Goal: Information Seeking & Learning: Learn about a topic

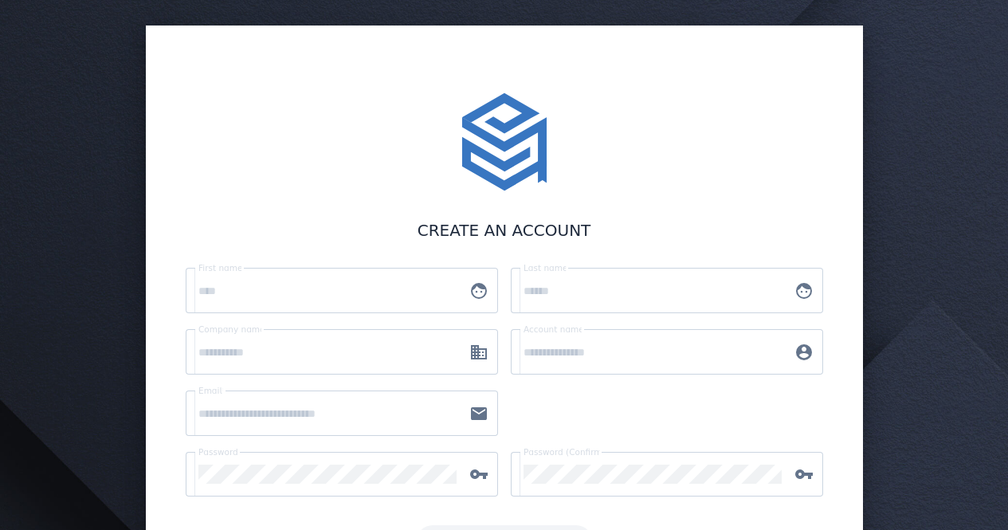
scroll to position [61, 0]
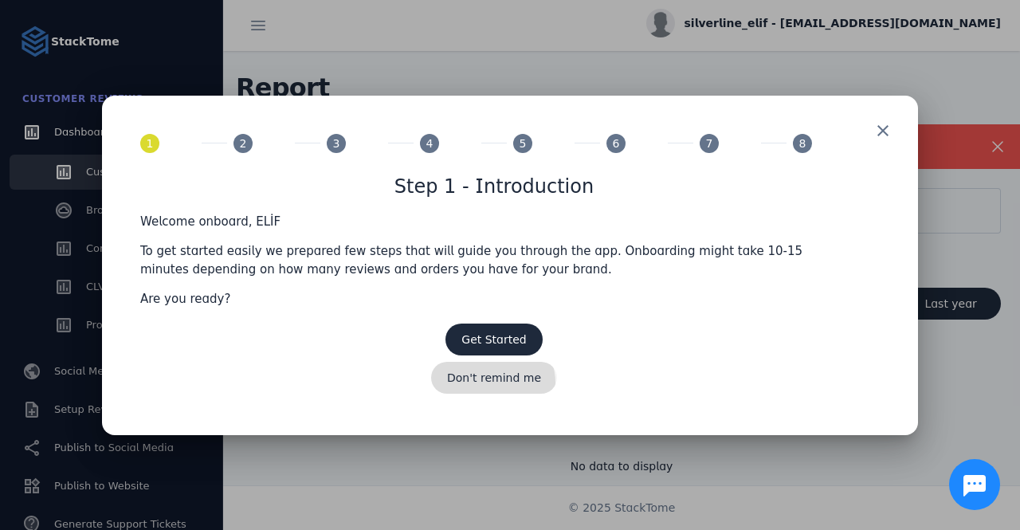
click at [496, 383] on span "Don't remind me" at bounding box center [494, 377] width 94 height 11
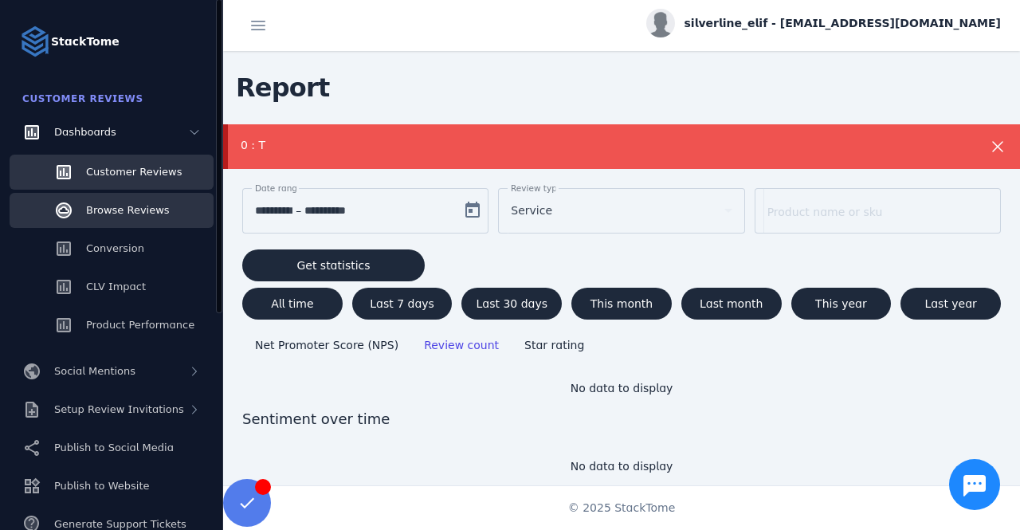
click at [155, 209] on span "Browse Reviews" at bounding box center [128, 210] width 84 height 12
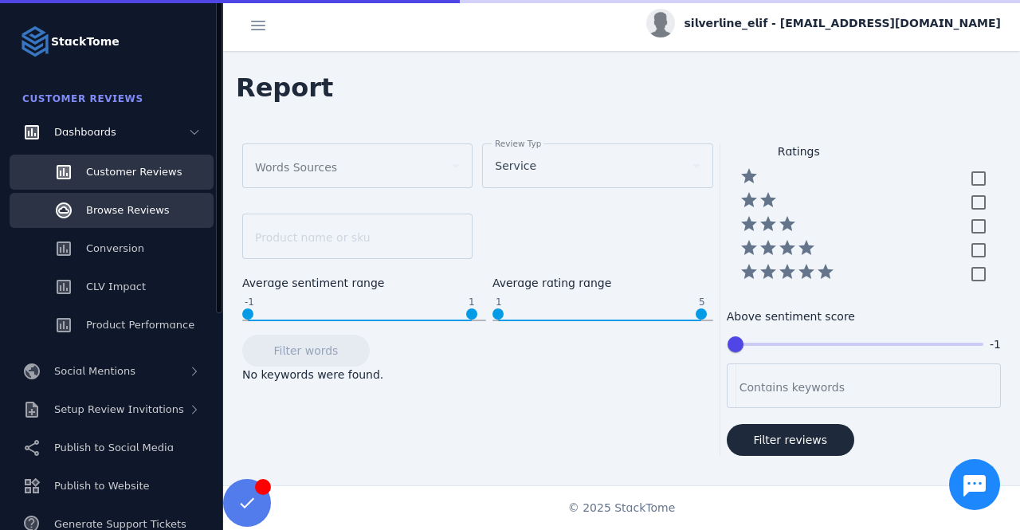
click at [150, 164] on div "Customer Reviews" at bounding box center [134, 172] width 96 height 16
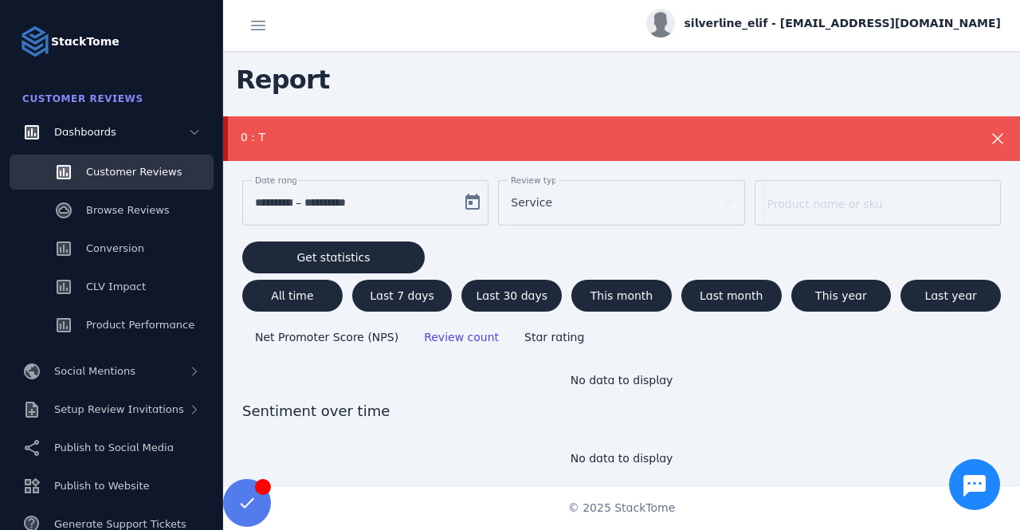
scroll to position [29, 0]
